Goal: Transaction & Acquisition: Book appointment/travel/reservation

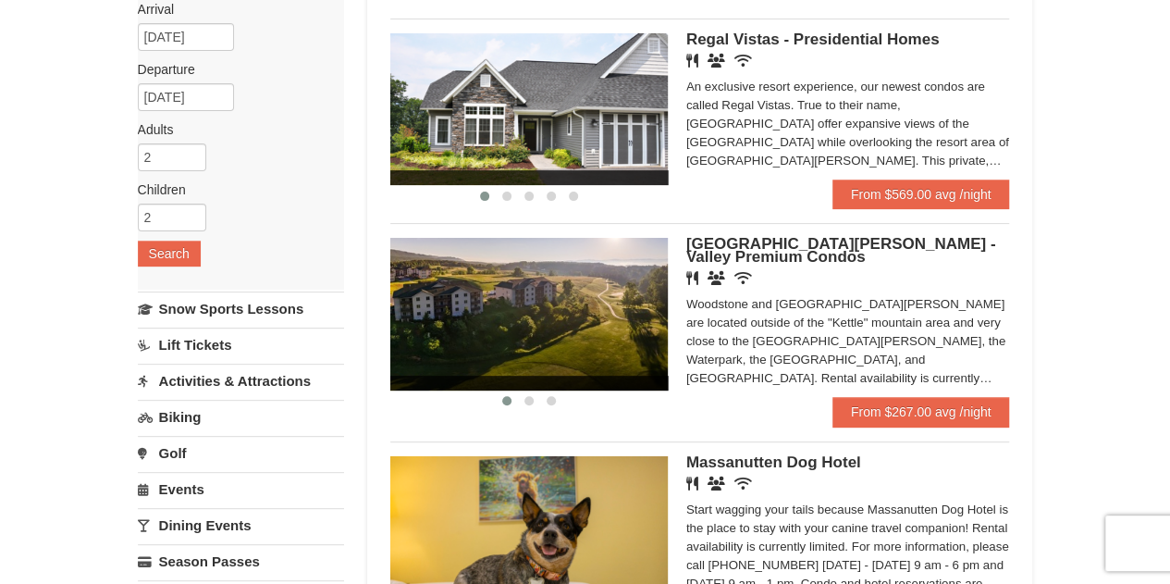
scroll to position [93, 0]
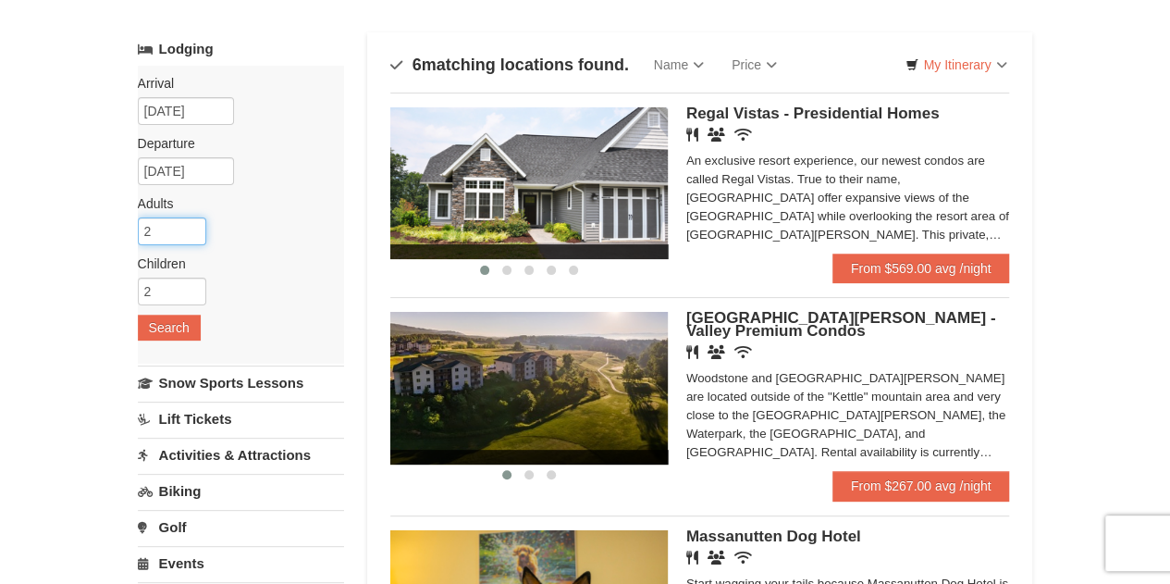
click at [176, 229] on input "2" at bounding box center [172, 231] width 68 height 28
type input "4"
click at [178, 325] on button "Search" at bounding box center [169, 328] width 63 height 26
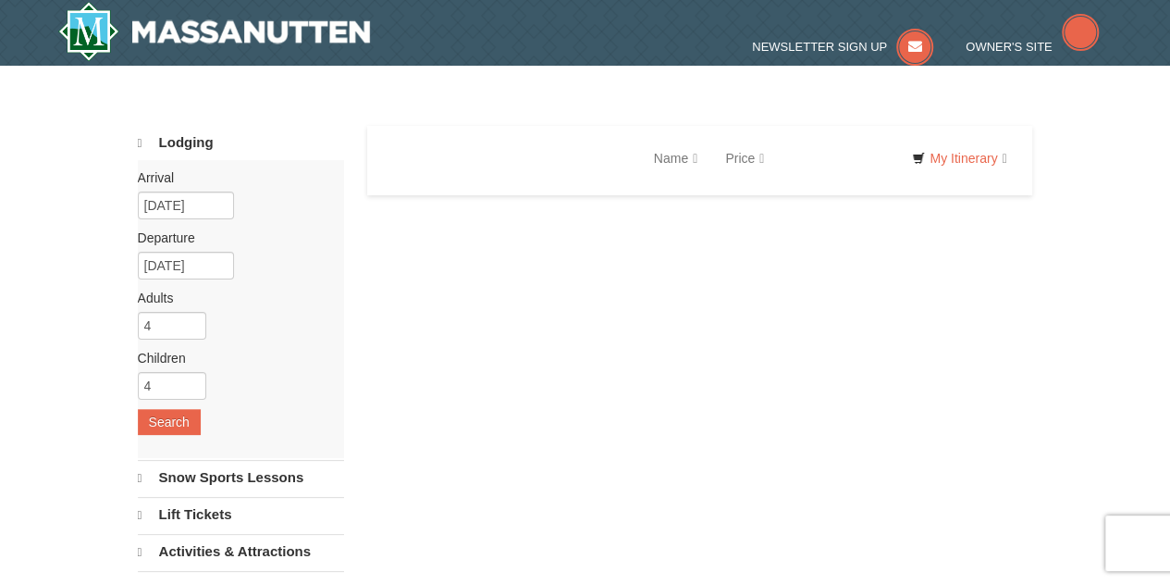
select select "10"
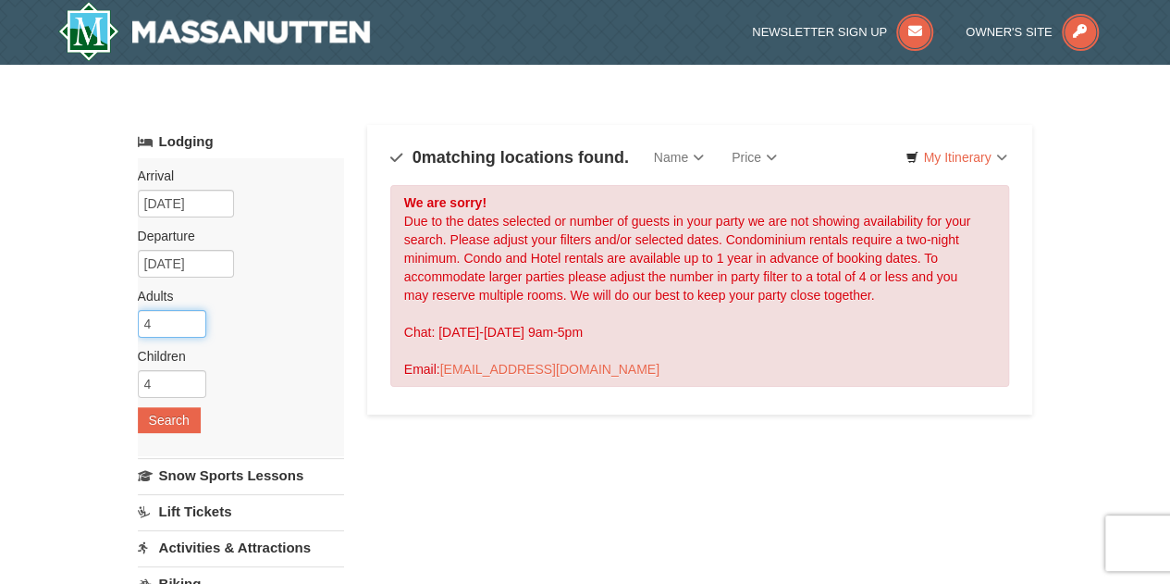
click at [167, 314] on input "4" at bounding box center [172, 324] width 68 height 28
type input "2"
click at [172, 416] on button "Search" at bounding box center [169, 420] width 63 height 26
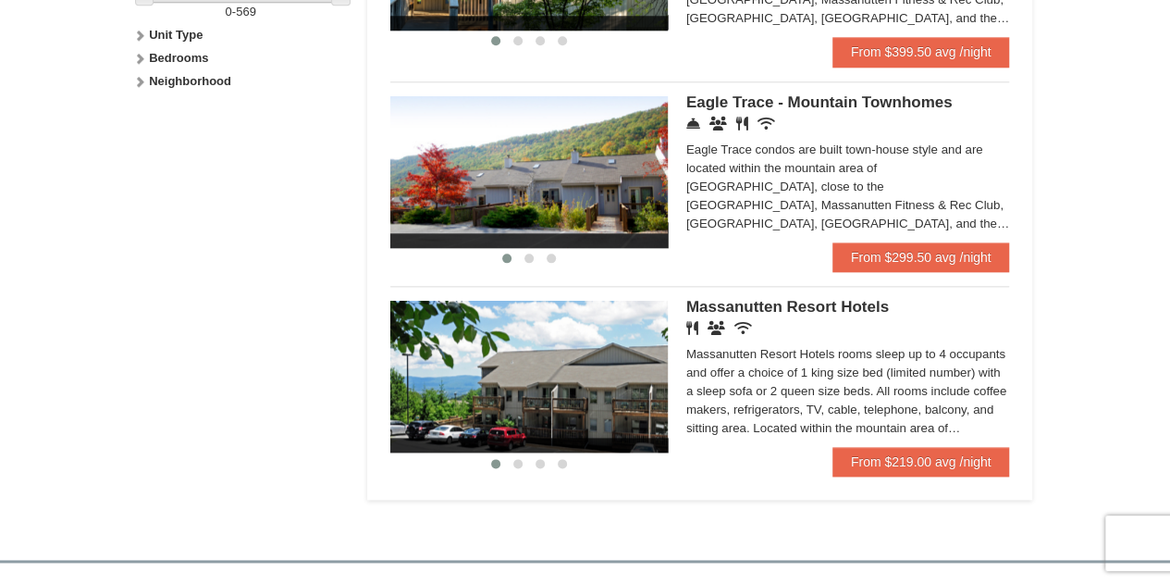
scroll to position [1018, 0]
